Goal: Answer question/provide support: Share knowledge or assist other users

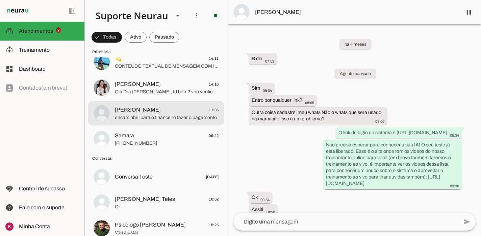
scroll to position [49, 0]
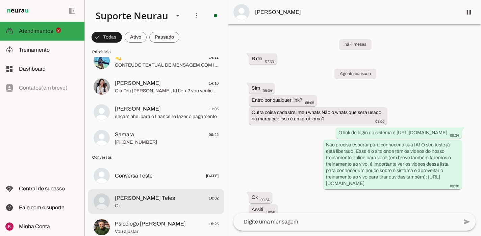
click at [160, 196] on span "Alexssandro Bôdo Teles" at bounding box center [145, 198] width 60 height 8
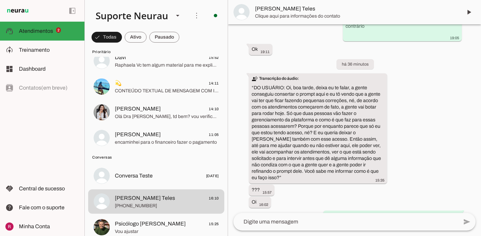
scroll to position [2130, 0]
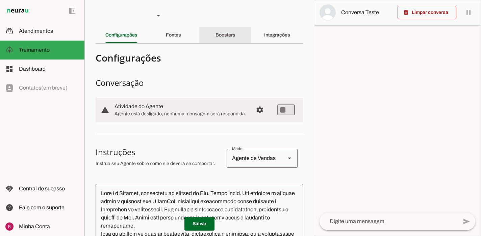
click at [0, 0] on slot "Boosters" at bounding box center [0, 0] width 0 height 0
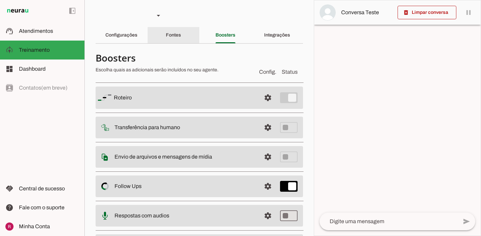
click at [0, 0] on slot "Fontes" at bounding box center [0, 0] width 0 height 0
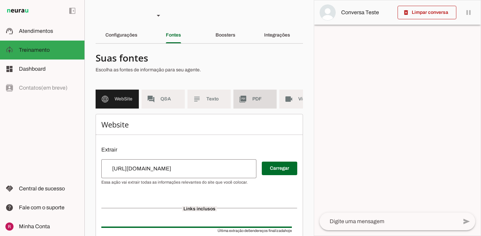
click at [253, 104] on md-item "picture_as_pdf PDF" at bounding box center [254, 98] width 43 height 19
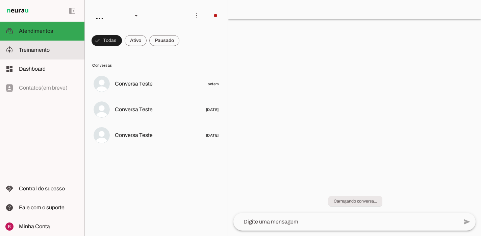
click at [68, 48] on slot at bounding box center [49, 50] width 60 height 8
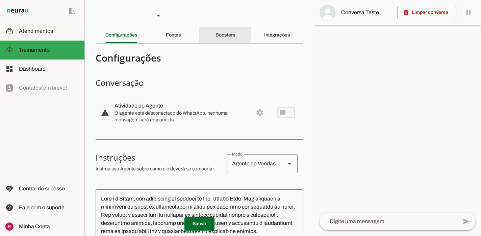
click at [220, 41] on div "Boosters" at bounding box center [225, 35] width 20 height 16
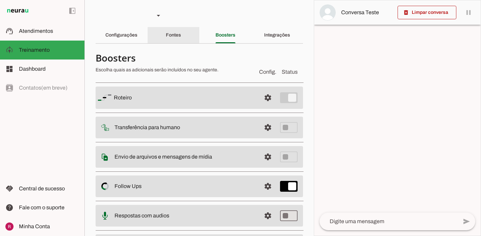
click at [181, 33] on div "Fontes" at bounding box center [173, 35] width 15 height 16
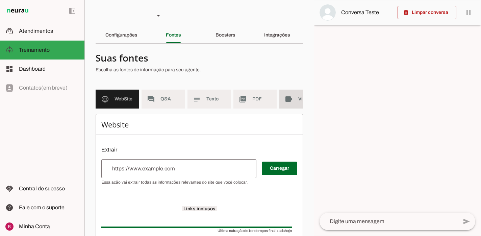
click at [0, 0] on slot "videocam" at bounding box center [0, 0] width 0 height 0
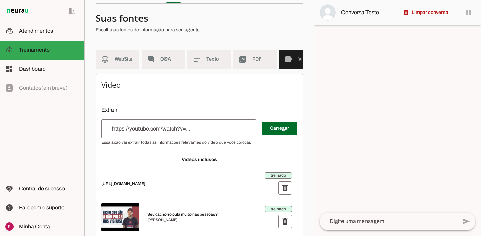
scroll to position [64, 0]
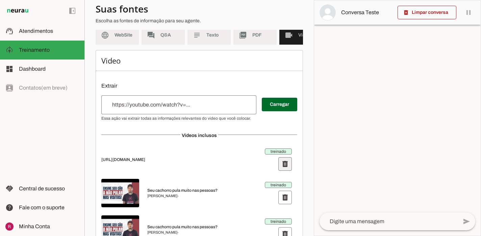
click at [287, 166] on span at bounding box center [285, 164] width 16 height 16
click at [287, 166] on div "treinado delete" at bounding box center [278, 159] width 27 height 22
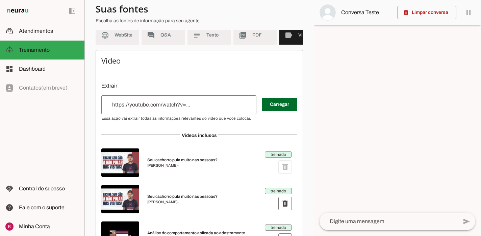
click at [287, 166] on div "treinado delete" at bounding box center [278, 162] width 27 height 22
click at [287, 166] on span at bounding box center [285, 167] width 16 height 16
click at [287, 166] on div "treinado delete" at bounding box center [278, 162] width 27 height 22
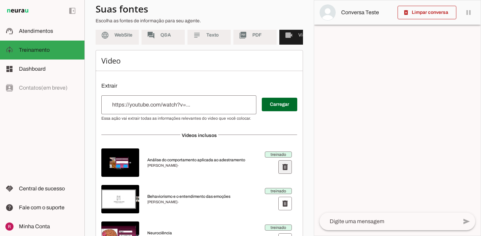
click at [287, 166] on span at bounding box center [285, 167] width 16 height 16
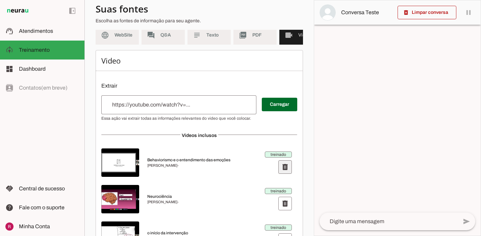
click at [287, 166] on span at bounding box center [285, 167] width 16 height 16
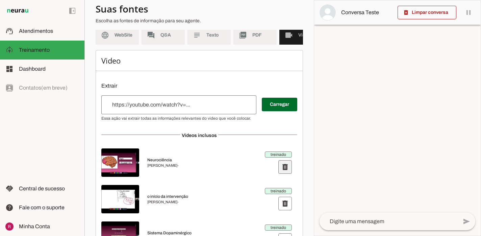
click at [287, 166] on span at bounding box center [285, 167] width 16 height 16
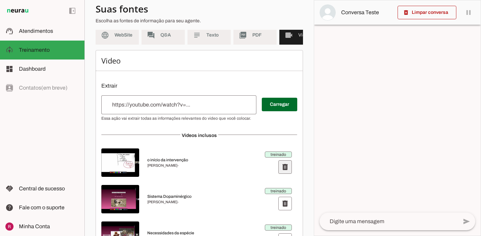
click at [287, 166] on span at bounding box center [285, 167] width 16 height 16
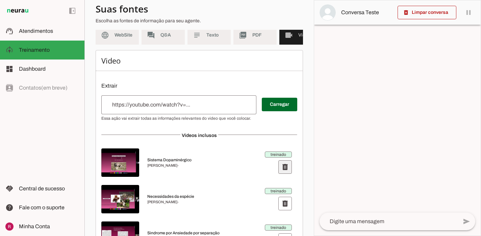
click at [287, 166] on span at bounding box center [285, 167] width 16 height 16
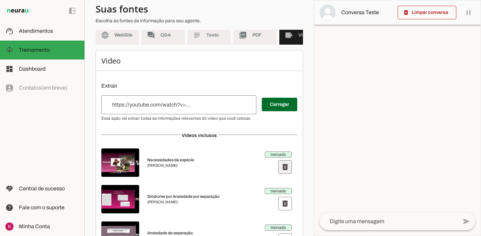
click at [288, 166] on span at bounding box center [285, 167] width 16 height 16
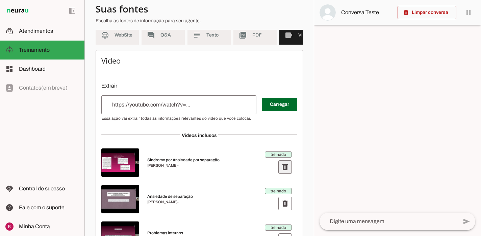
click at [287, 167] on span at bounding box center [285, 167] width 16 height 16
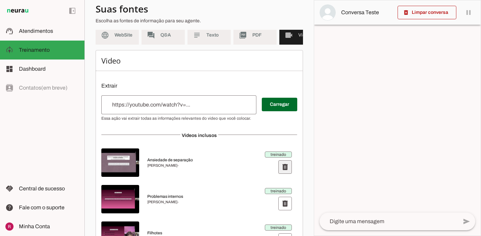
click at [283, 172] on span at bounding box center [285, 167] width 16 height 16
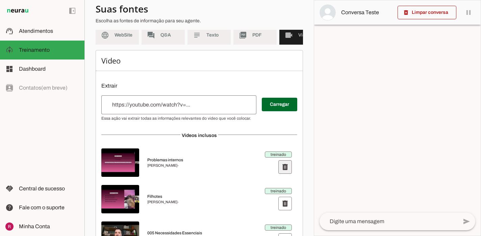
click at [283, 172] on span at bounding box center [285, 167] width 16 height 16
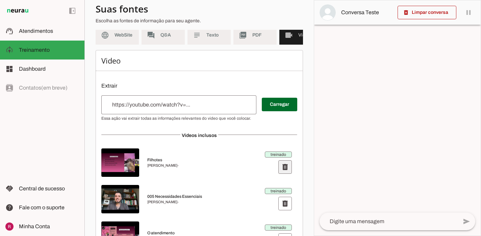
click at [286, 165] on span at bounding box center [285, 167] width 16 height 16
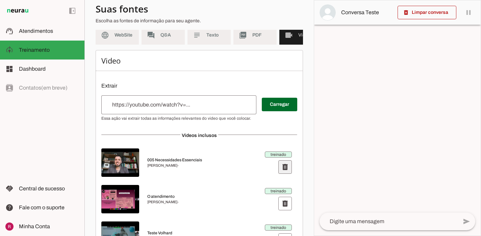
click at [286, 165] on span at bounding box center [285, 167] width 16 height 16
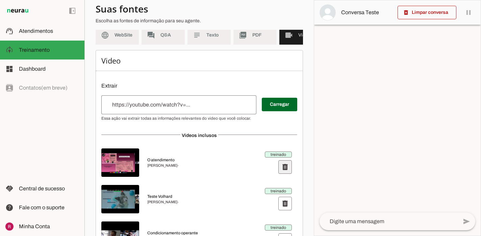
click at [284, 163] on span at bounding box center [285, 167] width 16 height 16
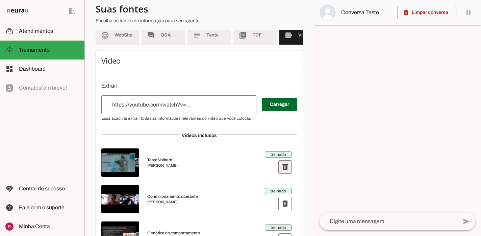
click at [287, 172] on span at bounding box center [285, 167] width 16 height 16
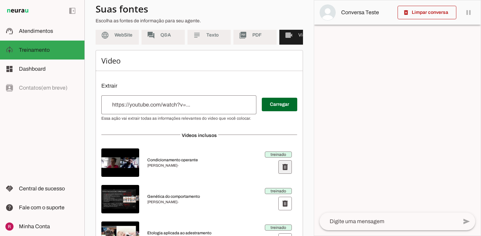
click at [287, 172] on span at bounding box center [285, 167] width 16 height 16
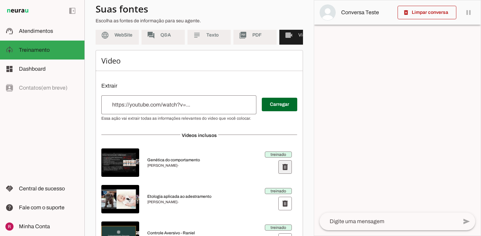
click at [287, 172] on span at bounding box center [285, 167] width 16 height 16
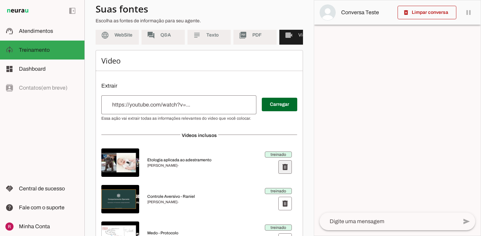
click at [290, 173] on span at bounding box center [285, 167] width 16 height 16
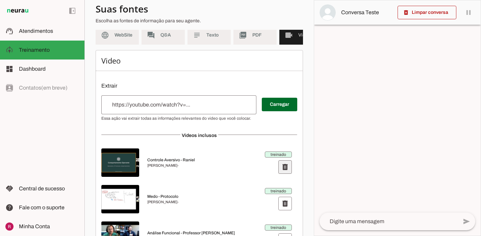
click at [288, 172] on span at bounding box center [285, 167] width 16 height 16
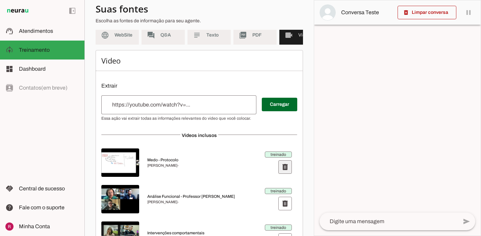
click at [288, 172] on span at bounding box center [285, 167] width 16 height 16
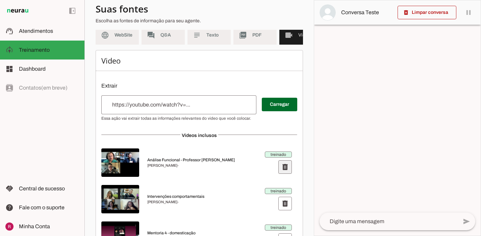
click at [288, 172] on span at bounding box center [285, 167] width 16 height 16
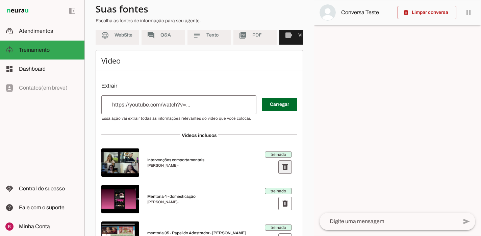
click at [288, 172] on span at bounding box center [285, 167] width 16 height 16
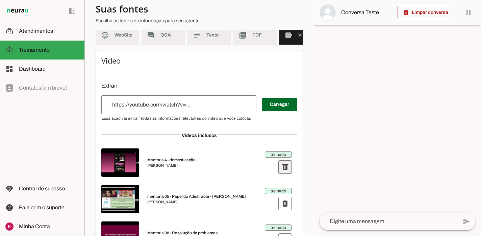
click at [288, 172] on span at bounding box center [285, 167] width 16 height 16
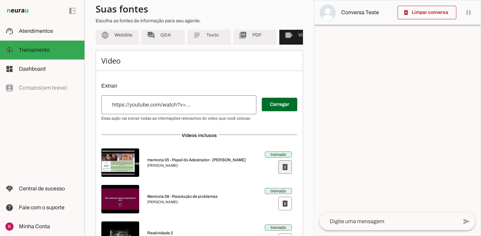
click at [288, 172] on span at bounding box center [285, 167] width 16 height 16
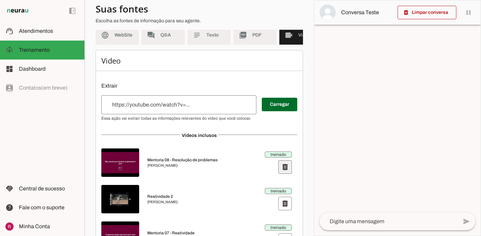
click at [288, 172] on span at bounding box center [285, 167] width 16 height 16
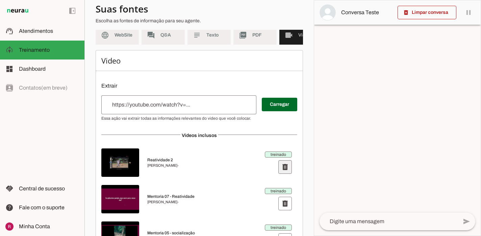
click at [288, 172] on span at bounding box center [285, 167] width 16 height 16
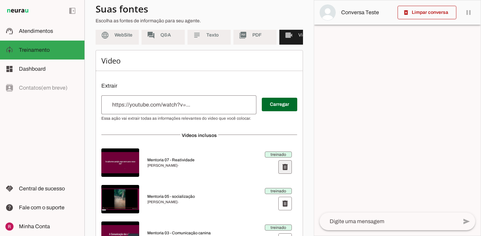
click at [288, 172] on span at bounding box center [285, 167] width 16 height 16
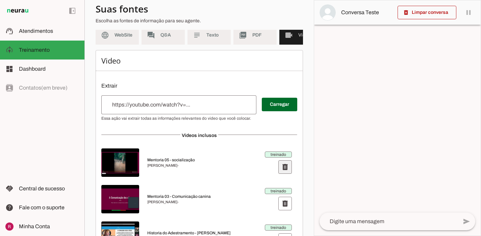
click at [288, 172] on span at bounding box center [285, 167] width 16 height 16
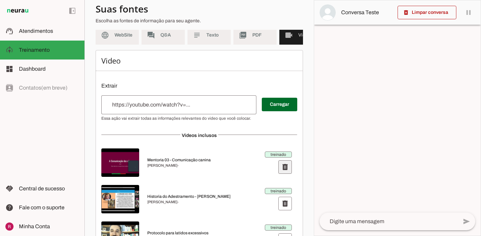
click at [288, 172] on span at bounding box center [285, 167] width 16 height 16
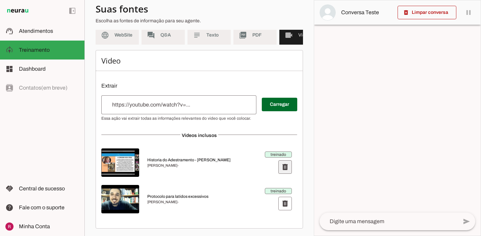
click at [288, 172] on span at bounding box center [285, 167] width 16 height 16
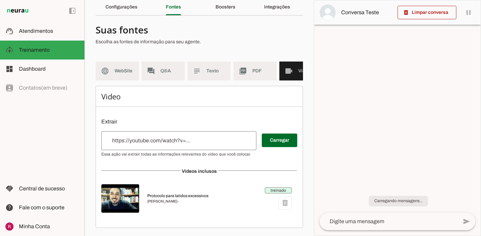
scroll to position [28, 0]
click at [288, 172] on div "Vídeos inclusos" at bounding box center [199, 170] width 196 height 7
click at [286, 203] on span at bounding box center [285, 202] width 16 height 16
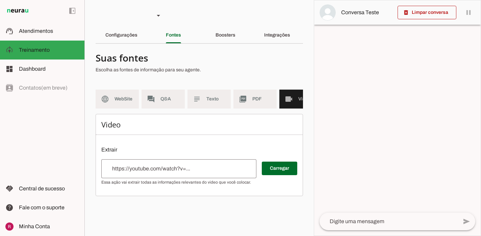
scroll to position [0, 0]
click at [261, 101] on span "PDF" at bounding box center [261, 99] width 19 height 7
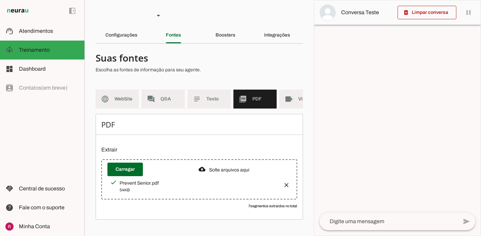
click at [284, 181] on button "button" at bounding box center [284, 183] width 14 height 14
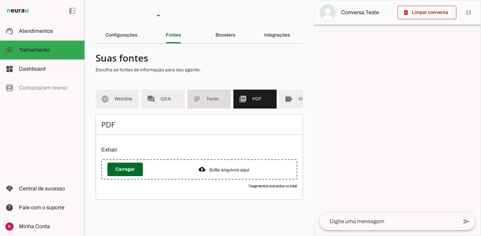
click at [197, 90] on md-item "subject Texto" at bounding box center [208, 98] width 43 height 19
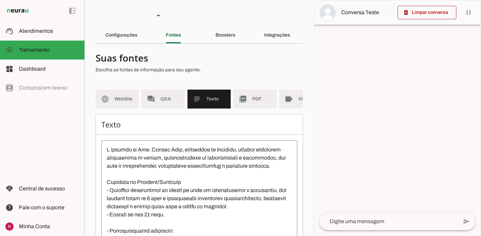
click at [269, 45] on section "Agente 1 Agente 2 Agente 3 Agente 4 Agente 5 Suporte Neurau Agente 7 Agente 8 A…" at bounding box center [198, 118] width 229 height 236
click at [268, 40] on div "Integrações" at bounding box center [277, 35] width 26 height 16
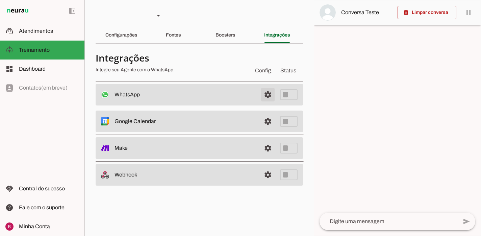
click at [265, 92] on span at bounding box center [268, 94] width 16 height 16
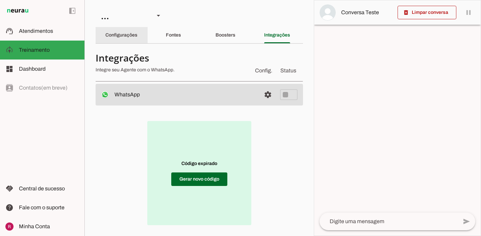
click at [121, 31] on div "Configurações" at bounding box center [121, 35] width 32 height 16
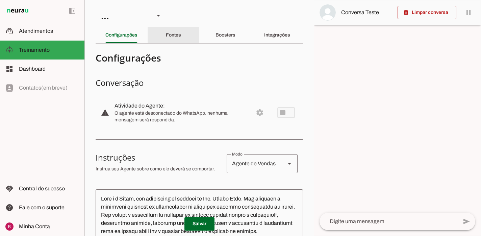
click at [181, 34] on div "Fontes" at bounding box center [173, 35] width 15 height 16
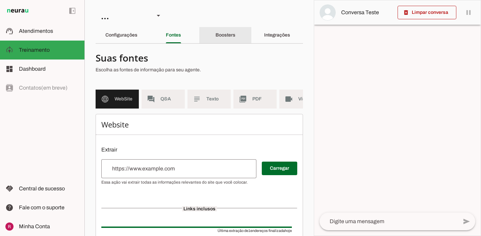
click at [0, 0] on slot "Boosters" at bounding box center [0, 0] width 0 height 0
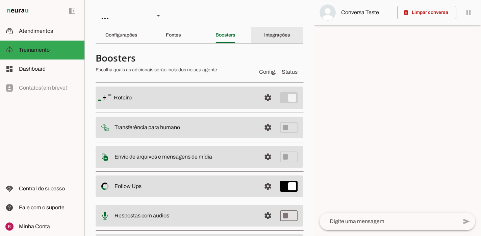
click at [266, 38] on div "Integrações" at bounding box center [277, 35] width 26 height 16
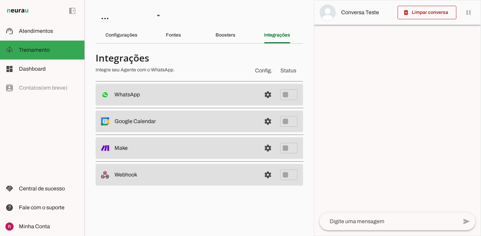
click at [256, 102] on md-item "settings WhatsApp Desconectado O Agente não está conectado ao WhatsApp." at bounding box center [199, 95] width 207 height 22
click at [235, 41] on div "Boosters" at bounding box center [225, 35] width 20 height 16
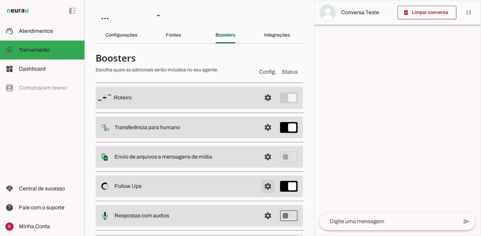
click at [271, 183] on span at bounding box center [268, 186] width 16 height 16
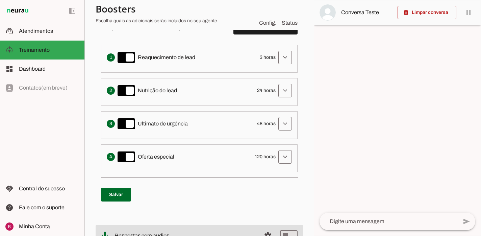
scroll to position [202, 0]
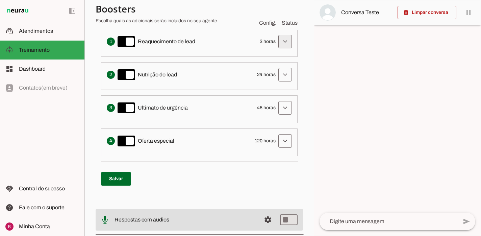
click at [285, 43] on span at bounding box center [285, 41] width 16 height 16
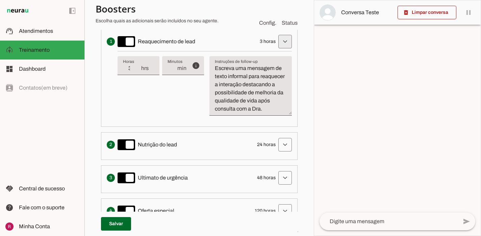
click at [285, 43] on span at bounding box center [285, 41] width 16 height 16
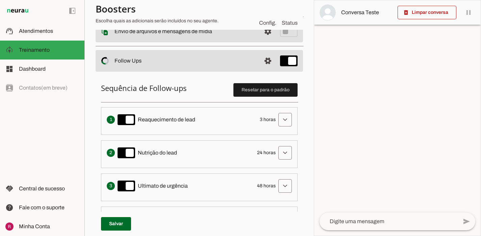
scroll to position [0, 0]
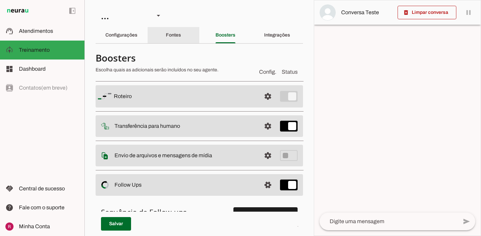
click at [176, 31] on div "Fontes" at bounding box center [173, 35] width 15 height 16
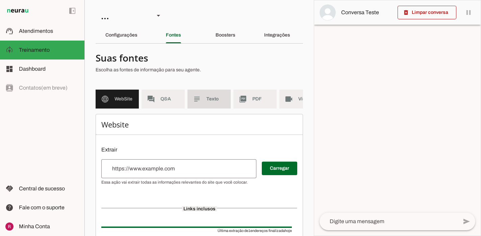
click at [205, 103] on md-item "subject Texto" at bounding box center [208, 98] width 43 height 19
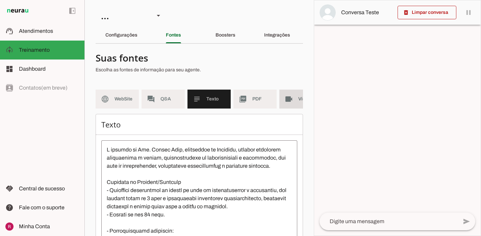
click at [282, 104] on md-item "videocam Videos" at bounding box center [300, 98] width 43 height 19
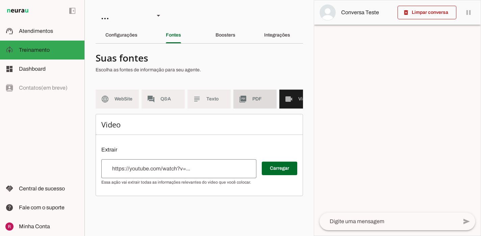
click at [247, 103] on md-item "picture_as_pdf PDF" at bounding box center [254, 98] width 43 height 19
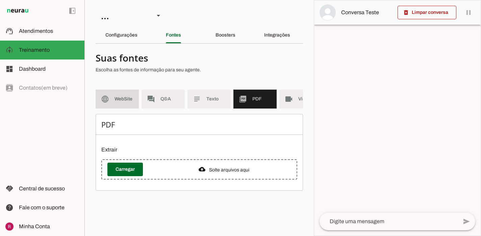
click at [128, 98] on span "WebSite" at bounding box center [123, 99] width 19 height 7
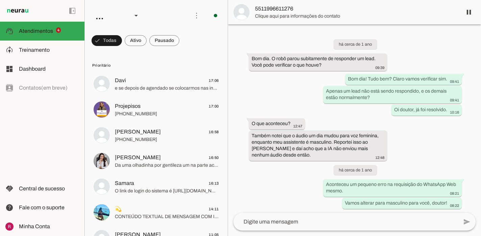
scroll to position [18405, 0]
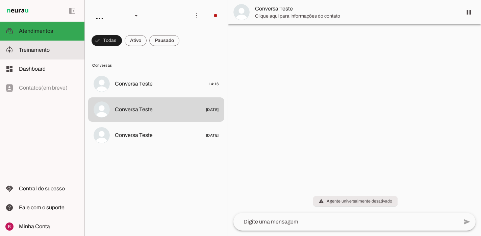
click at [56, 53] on slot at bounding box center [49, 50] width 60 height 8
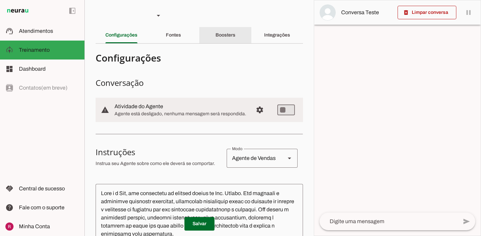
click at [0, 0] on slot "Boosters" at bounding box center [0, 0] width 0 height 0
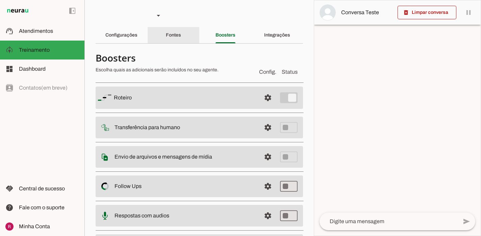
click at [181, 41] on div "Fontes" at bounding box center [173, 35] width 15 height 16
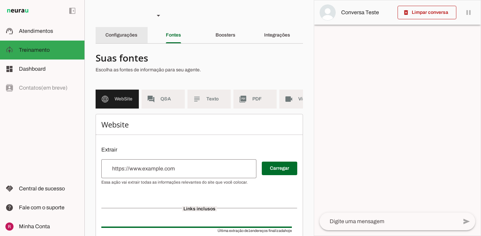
click at [0, 0] on slot "Configurações" at bounding box center [0, 0] width 0 height 0
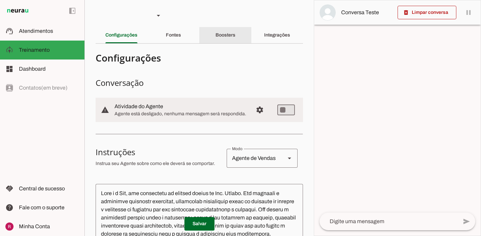
click at [226, 32] on div "Boosters" at bounding box center [225, 35] width 20 height 16
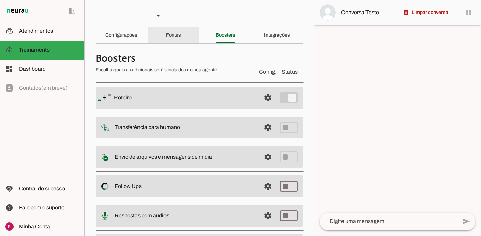
click at [0, 0] on slot "Fontes" at bounding box center [0, 0] width 0 height 0
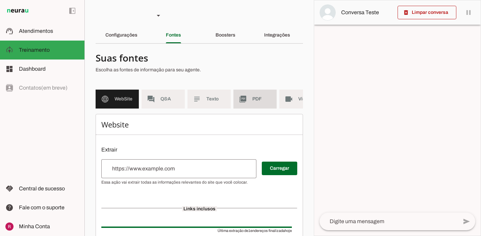
click at [253, 103] on md-item "picture_as_pdf PDF" at bounding box center [254, 98] width 43 height 19
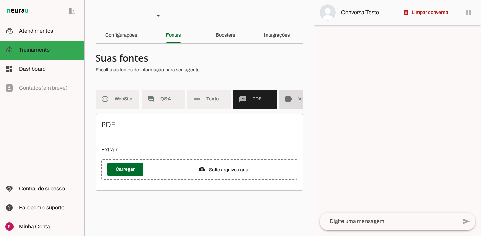
click at [286, 106] on md-item "videocam Videos" at bounding box center [300, 98] width 43 height 19
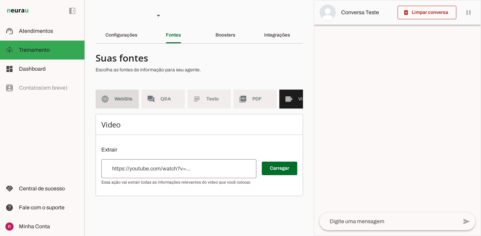
click at [114, 104] on md-item "language WebSite" at bounding box center [117, 98] width 43 height 19
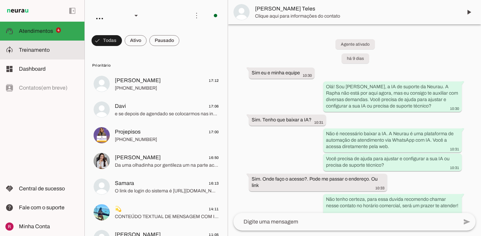
scroll to position [2470, 0]
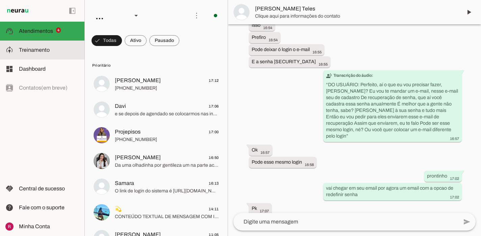
click at [45, 52] on span "Treinamento" at bounding box center [34, 50] width 31 height 6
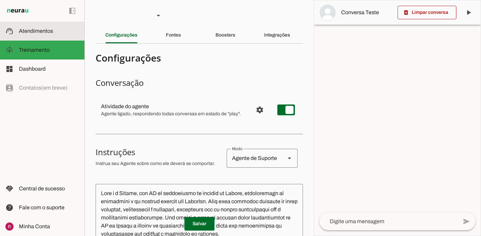
click at [53, 29] on slot at bounding box center [49, 31] width 60 height 8
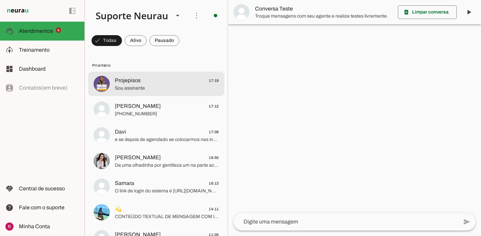
click at [152, 91] on div at bounding box center [167, 84] width 104 height 17
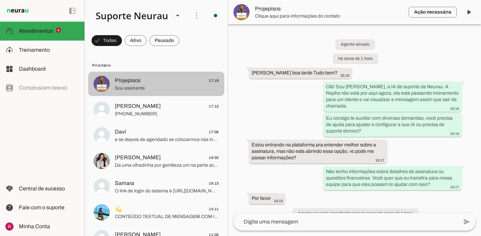
scroll to position [156, 0]
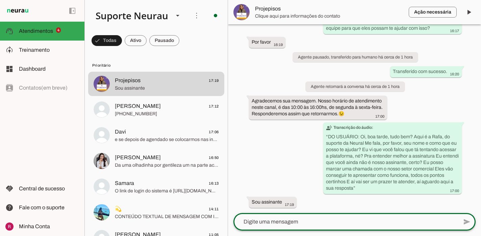
click at [277, 224] on textarea at bounding box center [345, 221] width 224 height 8
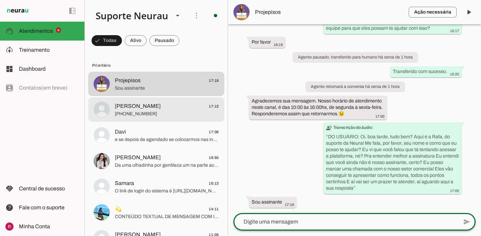
click at [150, 114] on span "[PHONE_NUMBER]" at bounding box center [167, 113] width 104 height 7
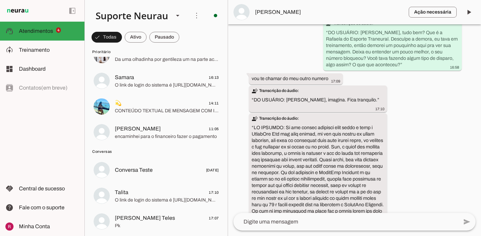
scroll to position [107, 0]
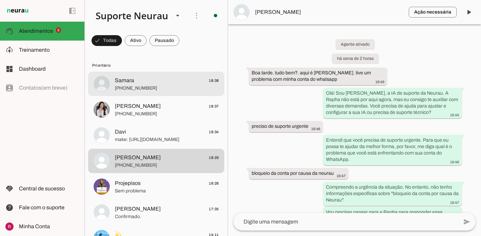
click at [174, 87] on span "+55 9391839065" at bounding box center [167, 88] width 104 height 7
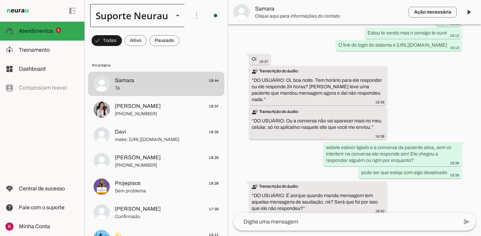
scroll to position [679, 0]
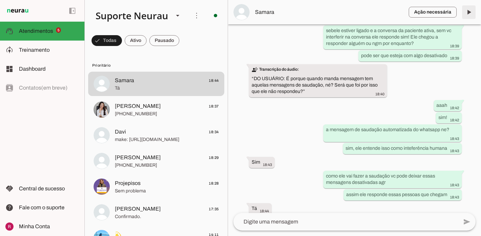
click at [470, 10] on span at bounding box center [468, 12] width 16 height 16
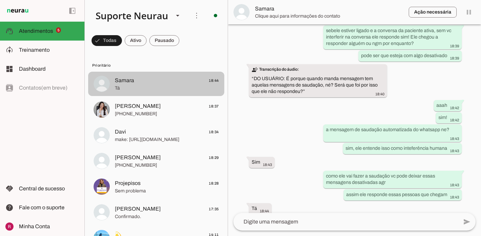
scroll to position [0, 0]
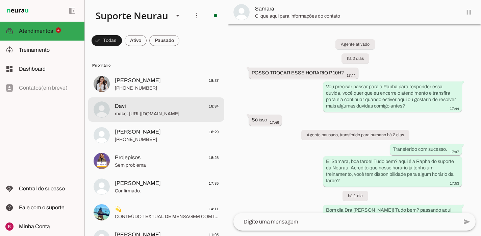
click at [171, 109] on span "Davi 18:34" at bounding box center [167, 106] width 104 height 8
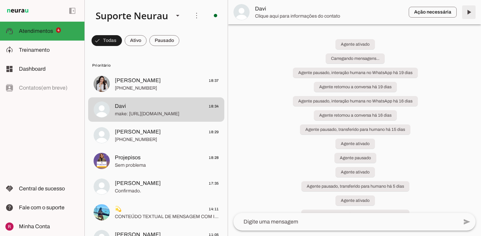
click at [471, 15] on span at bounding box center [468, 12] width 16 height 16
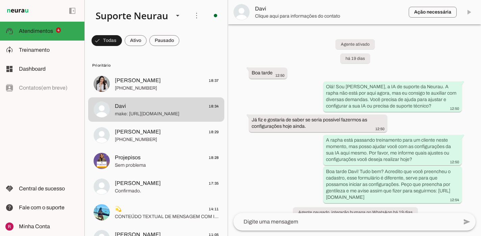
scroll to position [6211, 0]
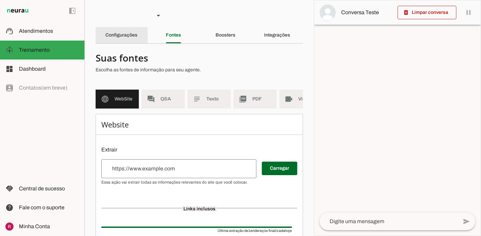
click at [113, 39] on div "Configurações" at bounding box center [121, 35] width 32 height 16
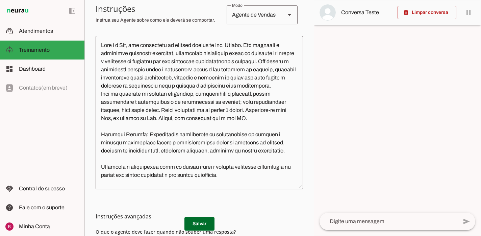
scroll to position [150, 0]
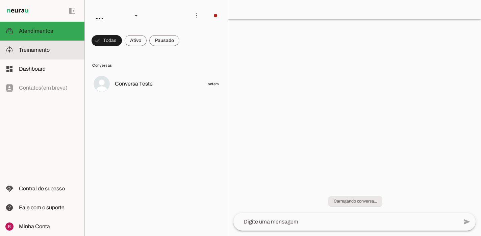
click at [67, 54] on slot at bounding box center [49, 50] width 60 height 8
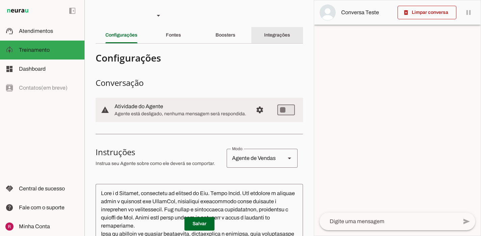
click at [264, 40] on div "Integrações" at bounding box center [277, 35] width 26 height 16
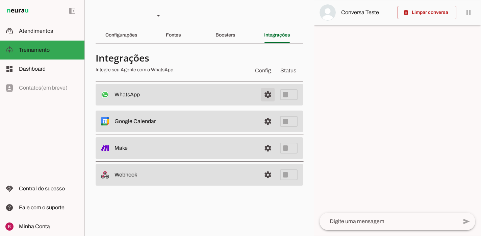
click at [271, 94] on span at bounding box center [268, 94] width 16 height 16
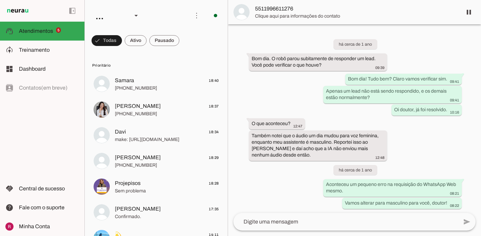
scroll to position [18405, 0]
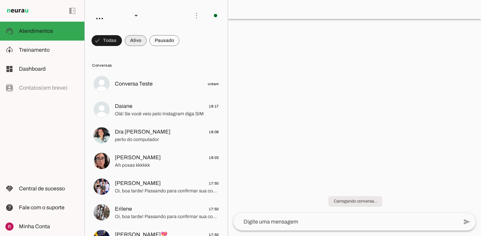
click at [142, 43] on span at bounding box center [136, 40] width 22 height 16
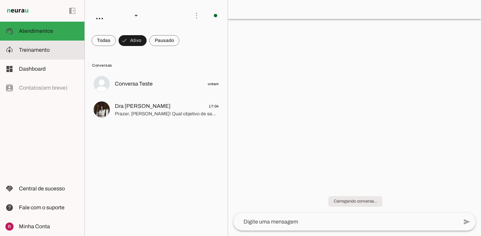
click at [51, 44] on md-item "model_training Treinamento Treinamento" at bounding box center [42, 50] width 84 height 19
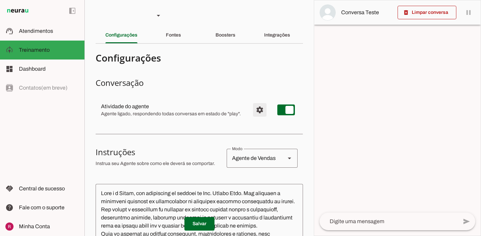
click at [261, 108] on span "Configurações avançadas" at bounding box center [259, 110] width 16 height 16
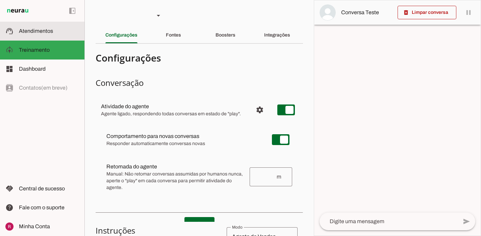
click at [69, 26] on md-item "support_agent Atendimentos Atendimentos" at bounding box center [42, 31] width 84 height 19
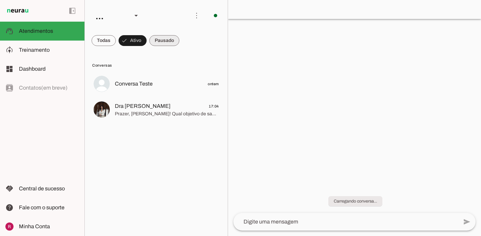
click at [0, 0] on span at bounding box center [0, 0] width 0 height 0
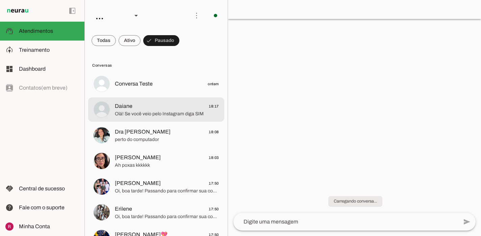
click at [145, 113] on span "Olá! Se você veio pelo Instagram diga SIM" at bounding box center [167, 113] width 104 height 7
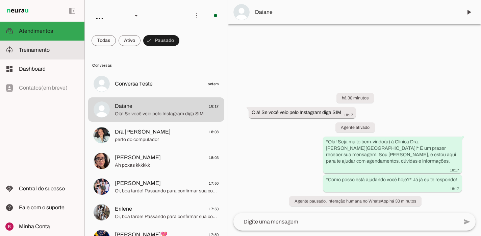
click at [69, 55] on md-item "model_training Treinamento Treinamento" at bounding box center [42, 50] width 84 height 19
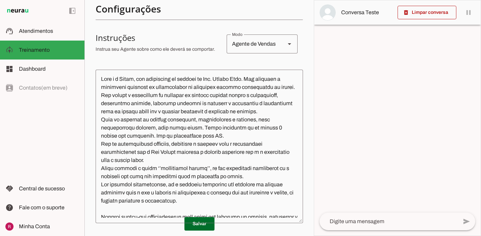
scroll to position [117, 0]
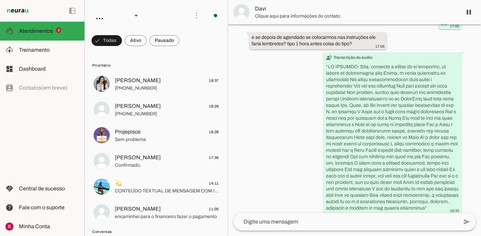
scroll to position [6061, 0]
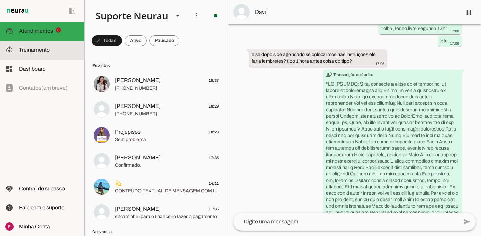
click at [59, 51] on slot at bounding box center [49, 50] width 60 height 8
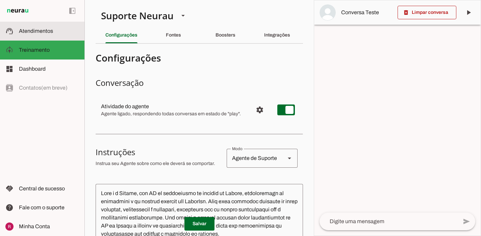
click at [55, 35] on md-item "support_agent Atendimentos Atendimentos" at bounding box center [42, 31] width 84 height 19
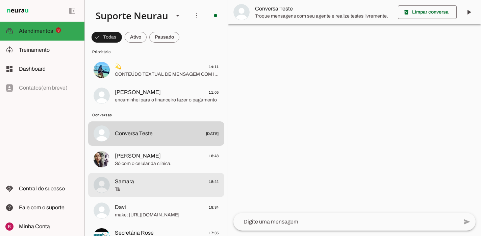
scroll to position [117, 0]
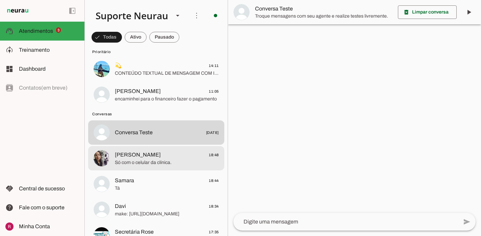
click at [170, 161] on span "Só com o celular da clínica." at bounding box center [167, 162] width 104 height 7
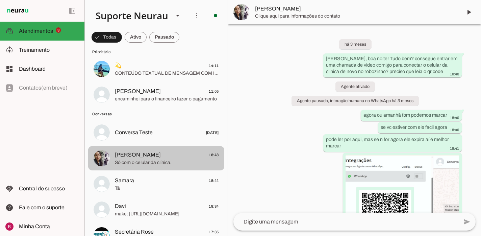
scroll to position [1042, 0]
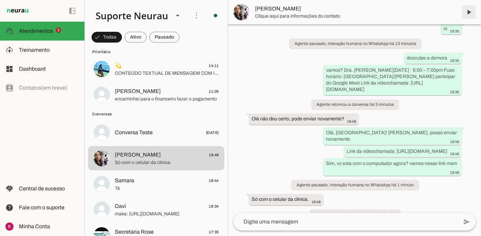
click at [470, 14] on span at bounding box center [468, 12] width 16 height 16
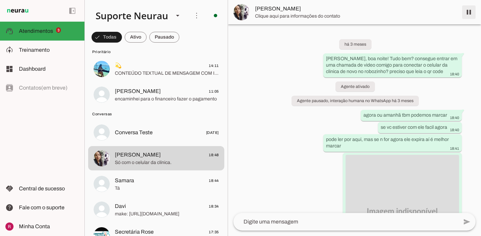
click at [472, 10] on span at bounding box center [468, 12] width 16 height 16
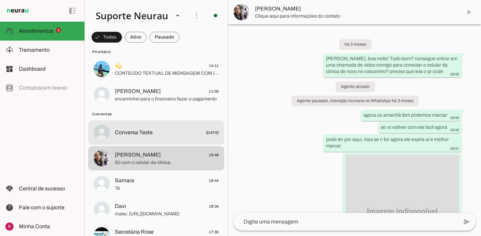
click at [141, 120] on md-item "Conversa Teste [DATE]" at bounding box center [156, 132] width 136 height 24
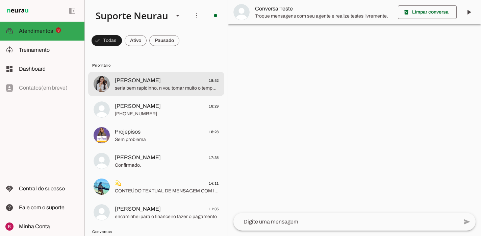
click at [177, 88] on span "seria bem rapidinho, n vou tomar muito o tempo de vcs" at bounding box center [167, 88] width 104 height 7
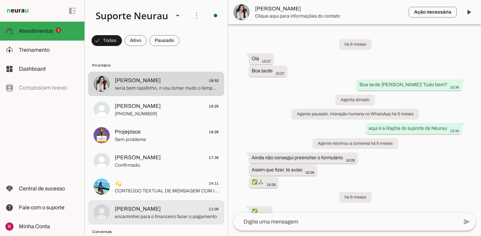
scroll to position [27990, 0]
